Goal: Transaction & Acquisition: Book appointment/travel/reservation

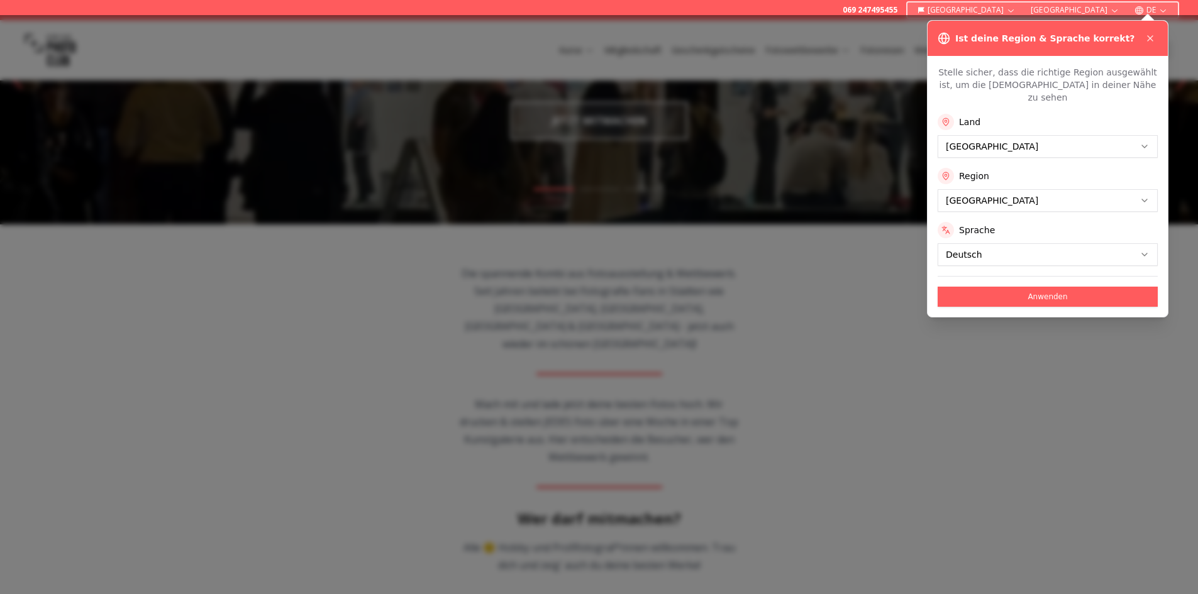
scroll to position [189, 0]
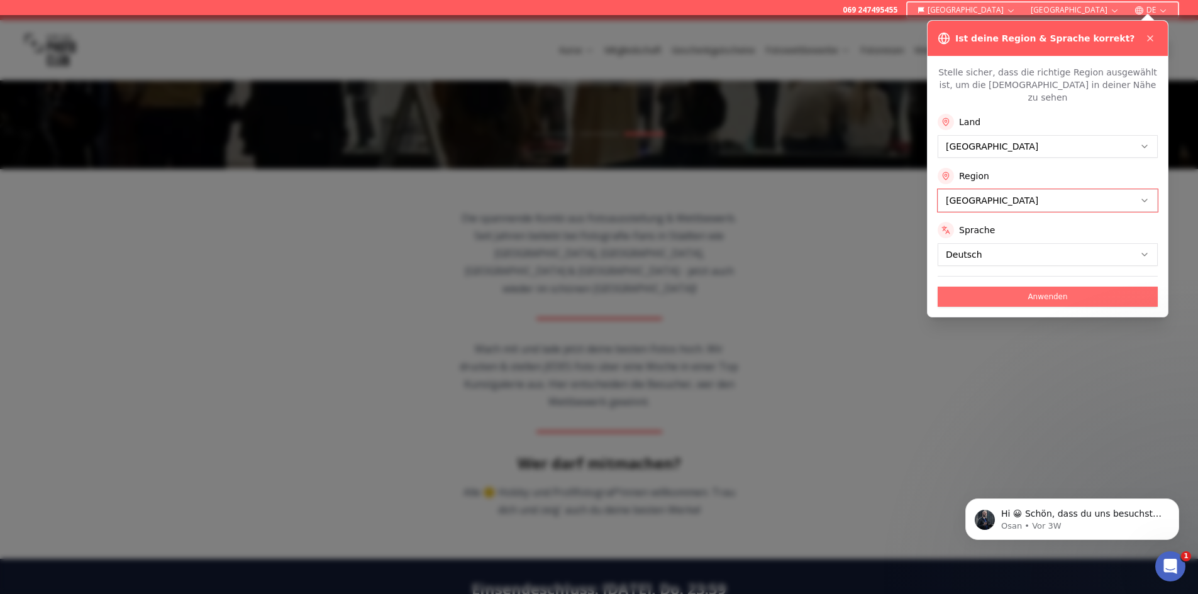
scroll to position [0, 0]
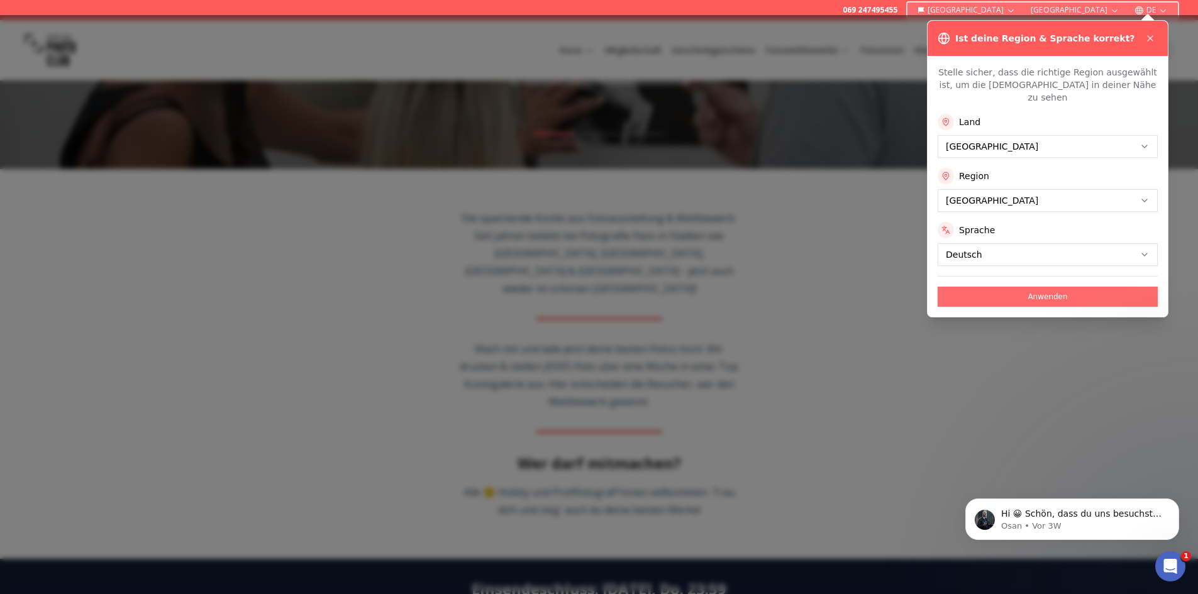
click at [1034, 291] on button "Anwenden" at bounding box center [1048, 297] width 220 height 20
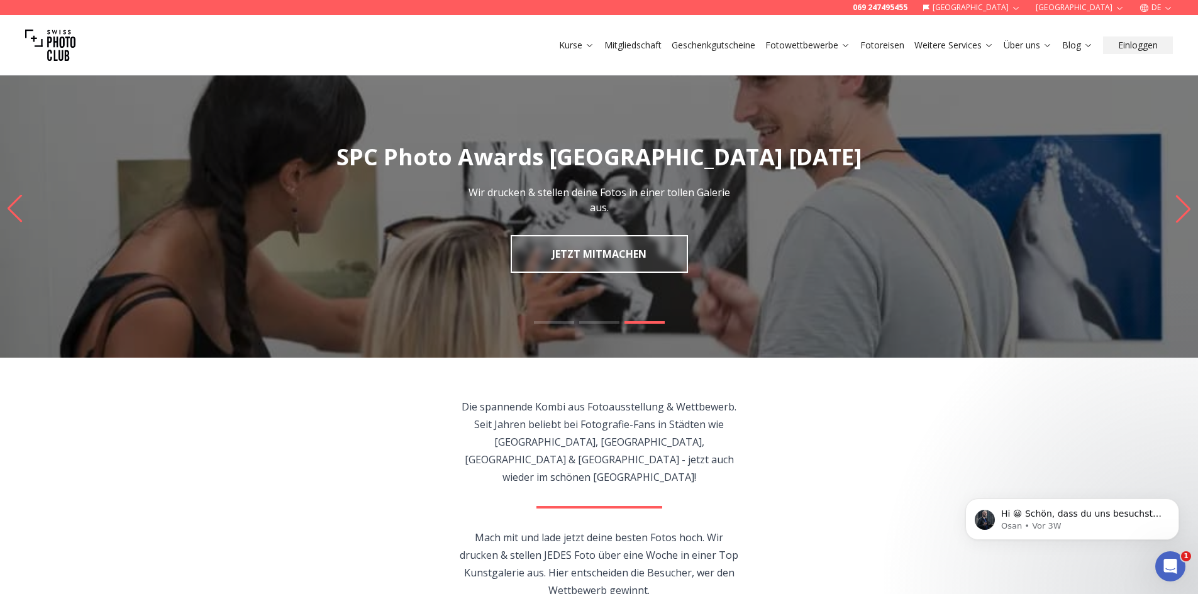
click at [18, 209] on icon "Previous slide" at bounding box center [14, 209] width 17 height 28
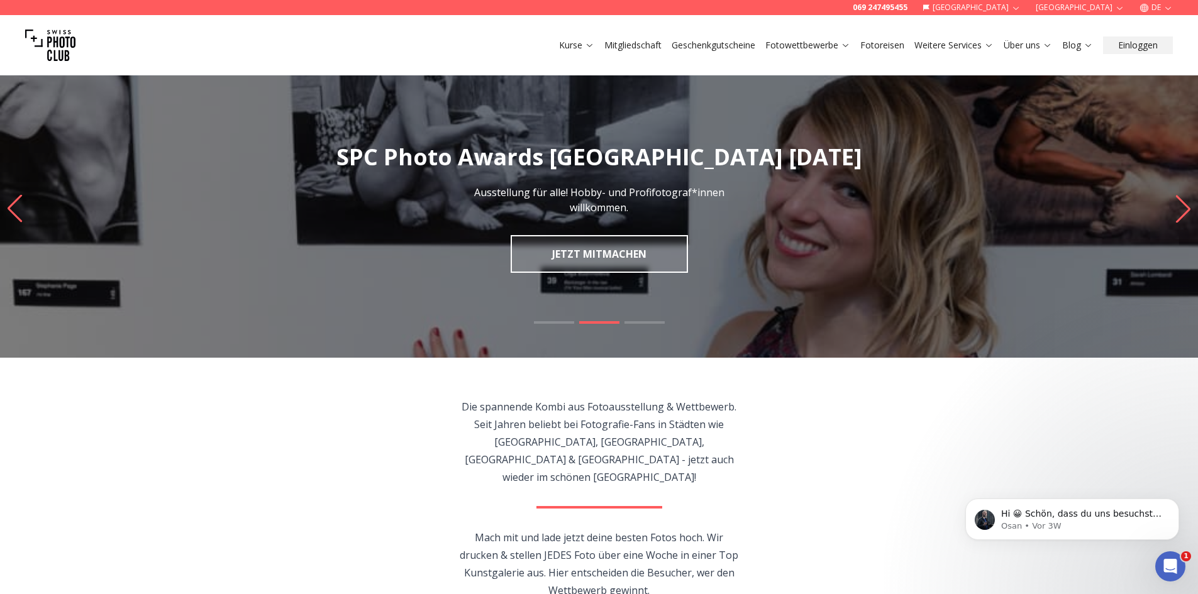
click at [20, 208] on icon "Previous slide" at bounding box center [14, 209] width 17 height 28
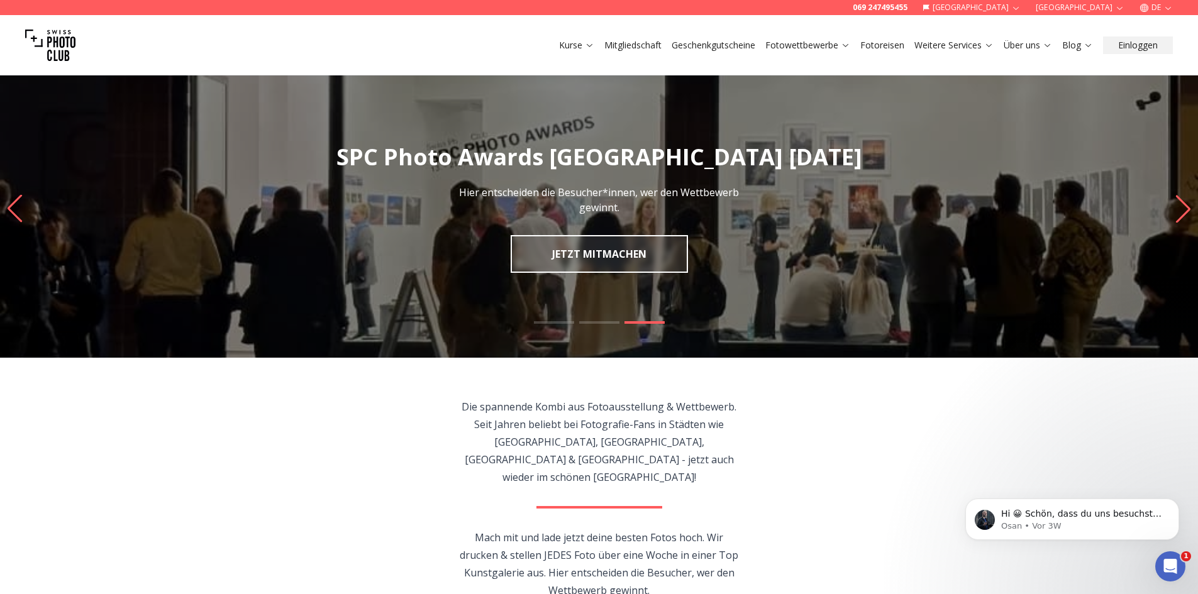
click at [879, 50] on link "Fotoreisen" at bounding box center [883, 45] width 44 height 13
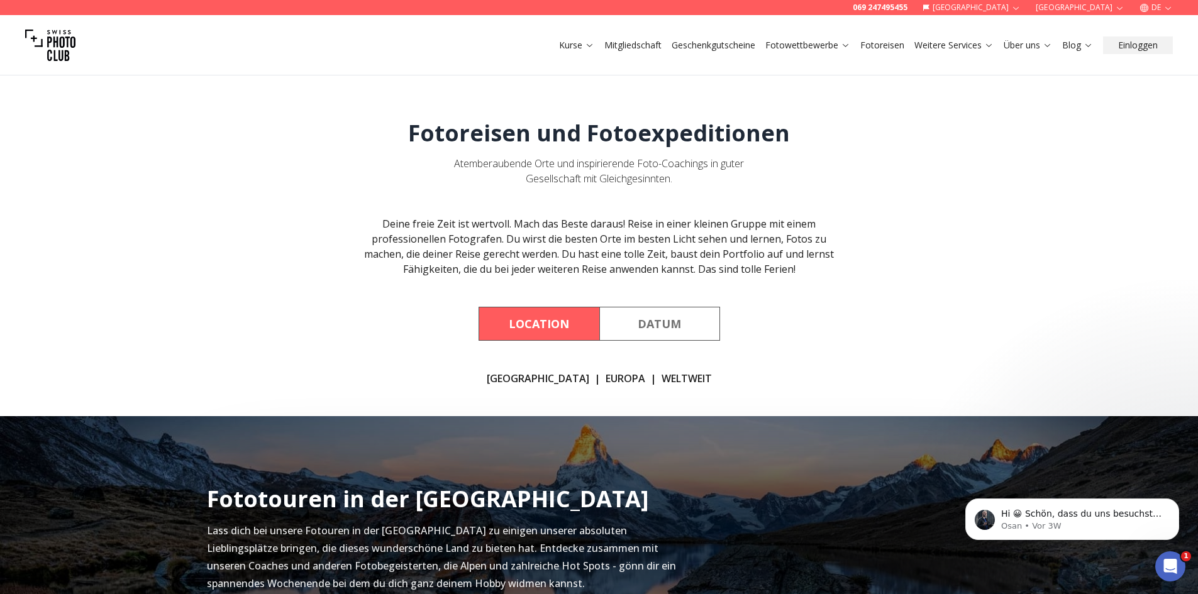
click at [555, 316] on button "Location" at bounding box center [539, 324] width 121 height 34
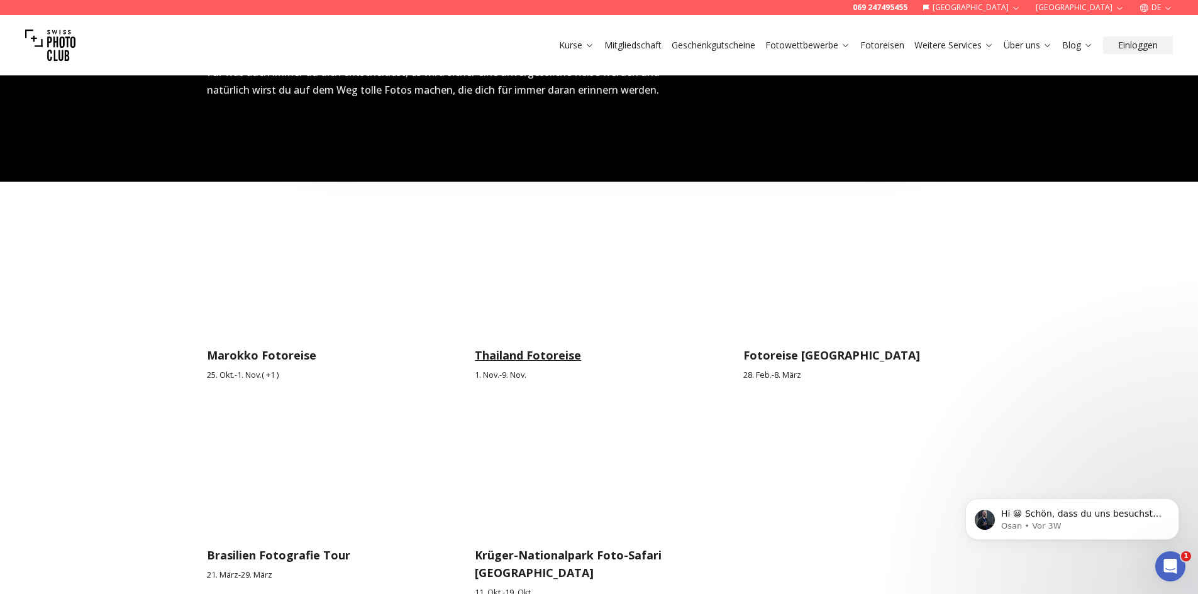
scroll to position [1824, 0]
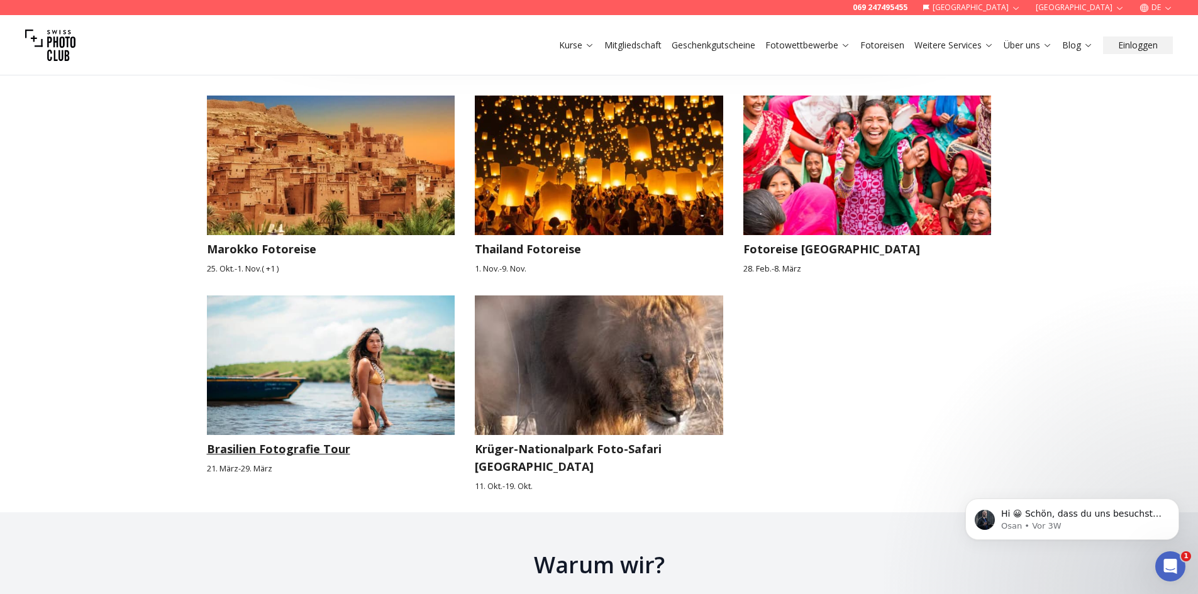
click at [369, 323] on img at bounding box center [331, 366] width 248 height 140
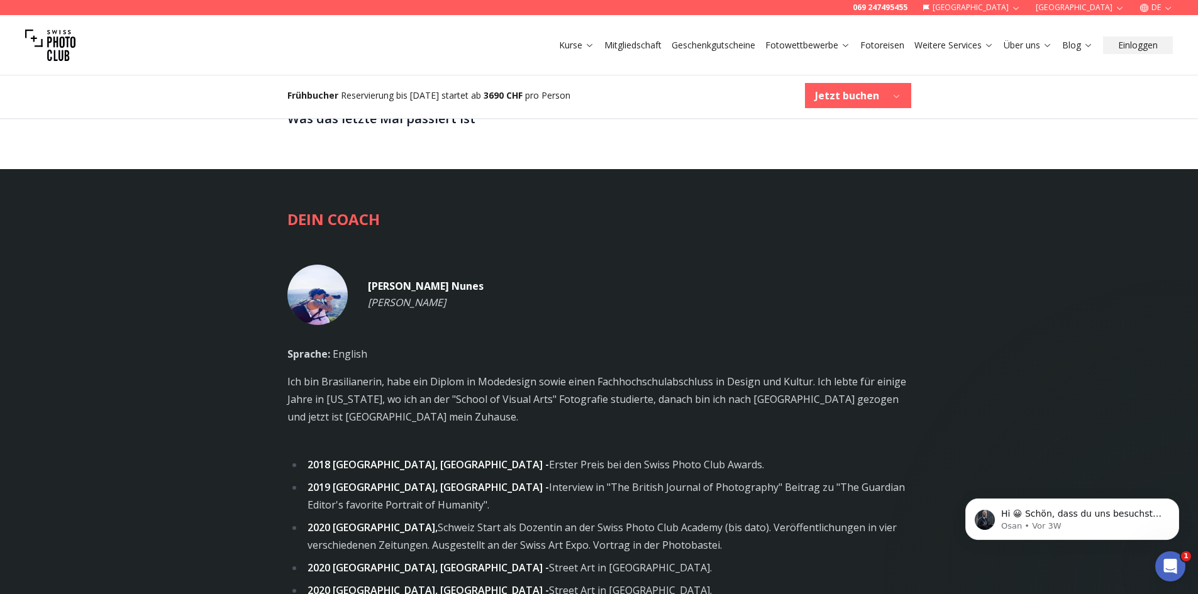
scroll to position [3145, 0]
